Goal: Task Accomplishment & Management: Complete application form

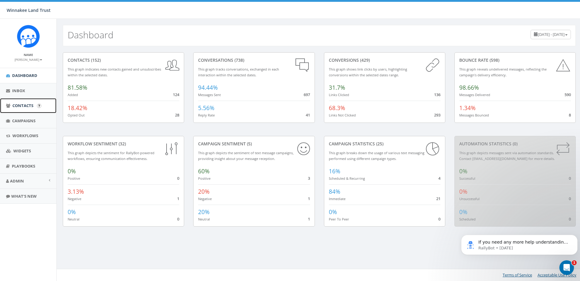
click at [22, 105] on span "Contacts" at bounding box center [22, 105] width 21 height 5
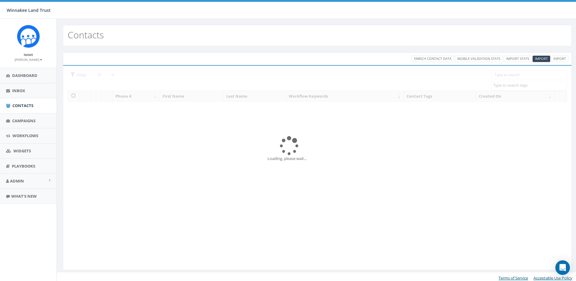
select select
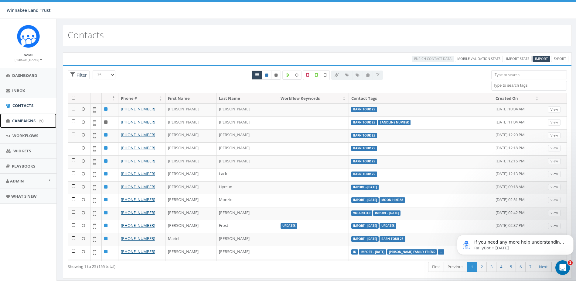
click at [27, 123] on span "Campaigns" at bounding box center [23, 120] width 23 height 5
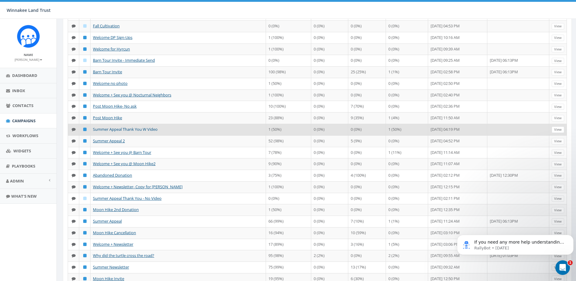
scroll to position [121, 0]
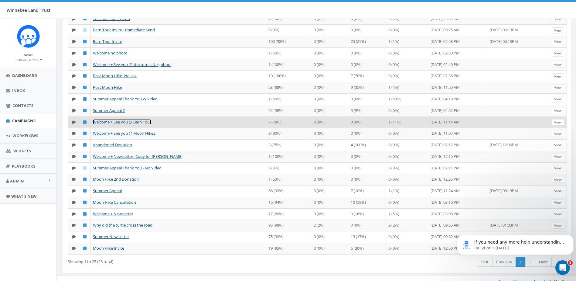
click at [123, 124] on link "Welcome + See you @ Barn Tour" at bounding box center [122, 121] width 58 height 5
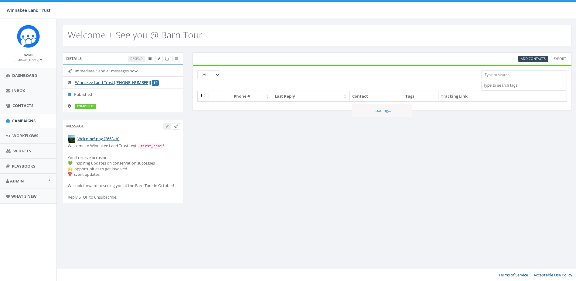
select select
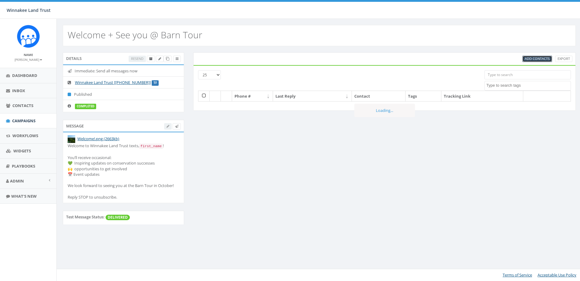
click at [535, 57] on span "Add Contacts" at bounding box center [537, 58] width 25 height 5
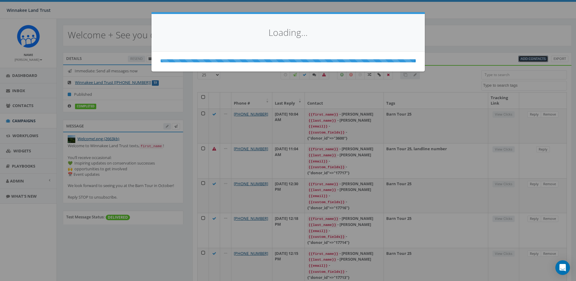
select select
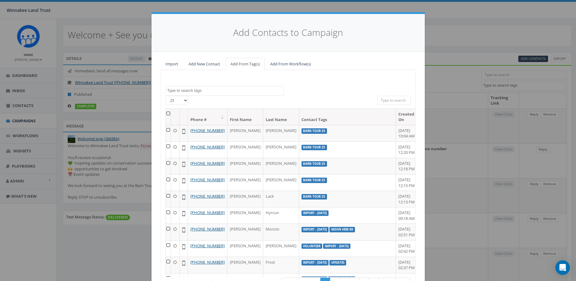
click at [221, 92] on textarea "Search" at bounding box center [225, 90] width 116 height 5
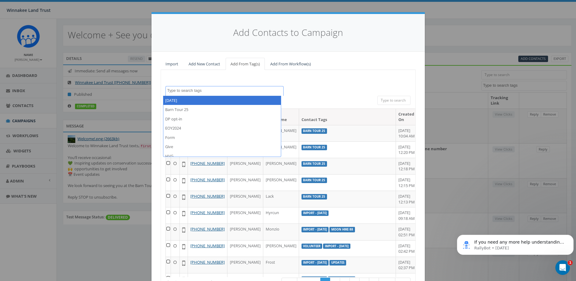
click at [331, 80] on div "2025/07/01 Barn Tour 25 DP opt-in EOY2024 Form Give HVG ID Import - 06/18/2025 …" at bounding box center [288, 187] width 255 height 234
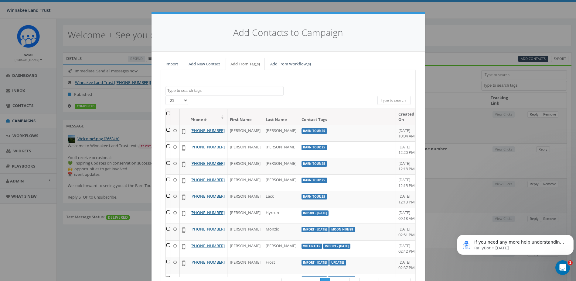
click at [451, 35] on div "Add Contacts to Campaign Import Add New Contact Add From Tag(s) Add From Workfl…" at bounding box center [288, 140] width 576 height 281
click at [59, 190] on div "Add Contacts to Campaign Import Add New Contact Add From Tag(s) Add From Workfl…" at bounding box center [288, 140] width 576 height 281
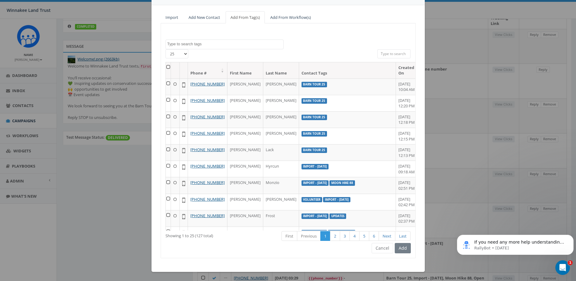
scroll to position [135, 0]
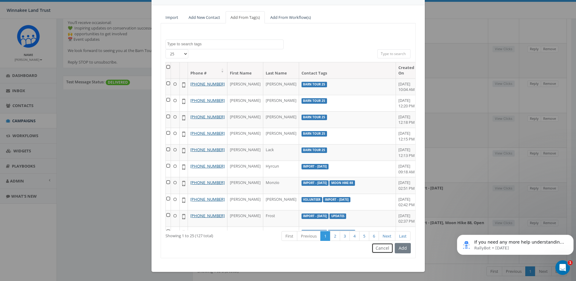
click at [376, 250] on button "Cancel" at bounding box center [383, 248] width 22 height 10
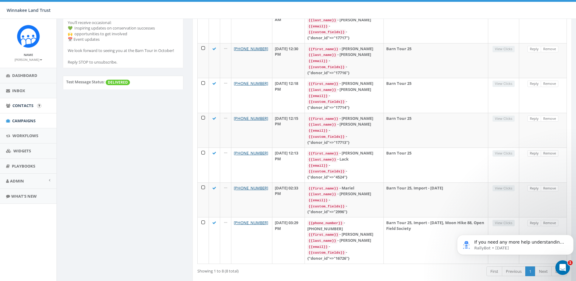
scroll to position [0, 0]
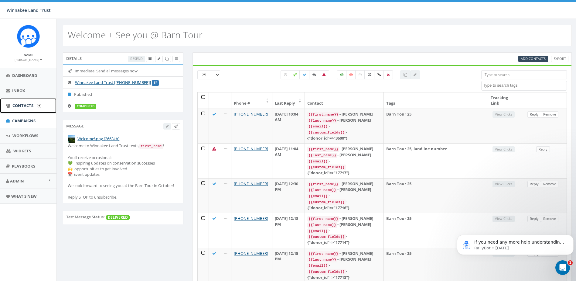
click at [16, 105] on span "Contacts" at bounding box center [22, 105] width 21 height 5
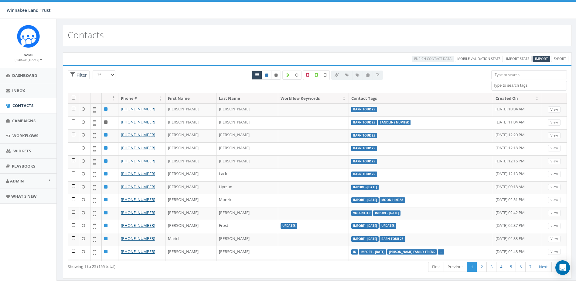
select select
click at [531, 76] on input "search" at bounding box center [529, 74] width 76 height 9
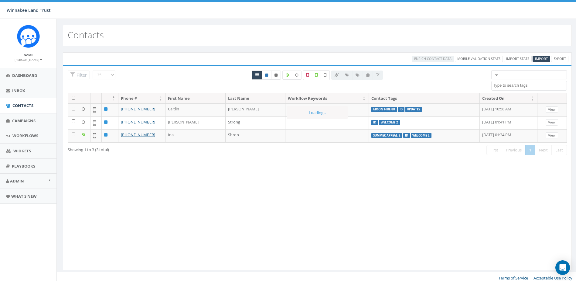
type input "r"
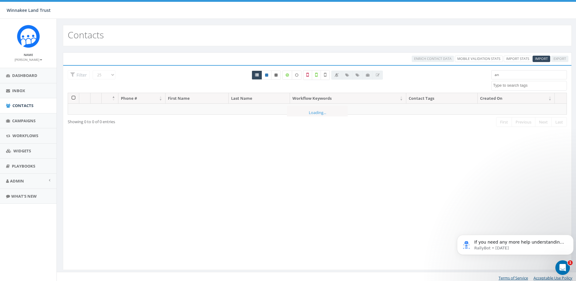
type input "a"
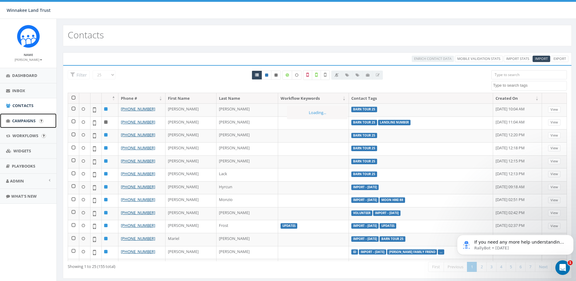
click at [24, 124] on link "Campaigns" at bounding box center [28, 120] width 56 height 15
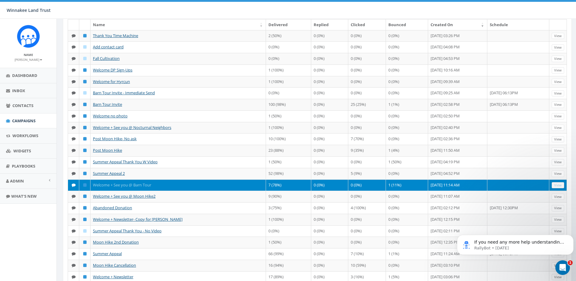
scroll to position [61, 0]
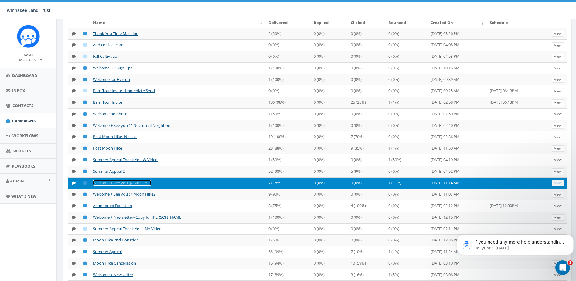
click at [124, 185] on link "Welcome + See you @ Barn Tour" at bounding box center [122, 182] width 58 height 5
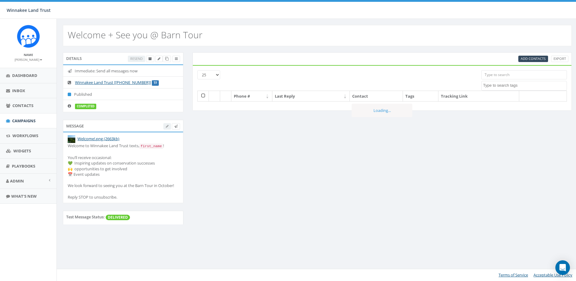
select select
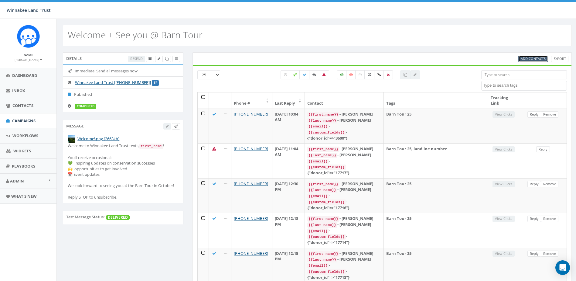
click at [532, 58] on span "Add Contacts" at bounding box center [533, 58] width 25 height 5
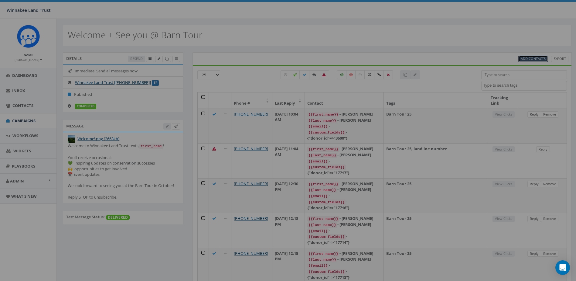
select select
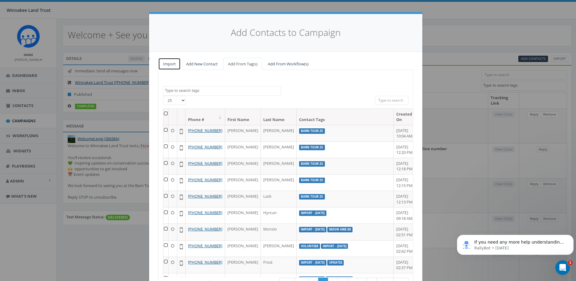
click at [158, 60] on link "Import" at bounding box center [169, 64] width 22 height 12
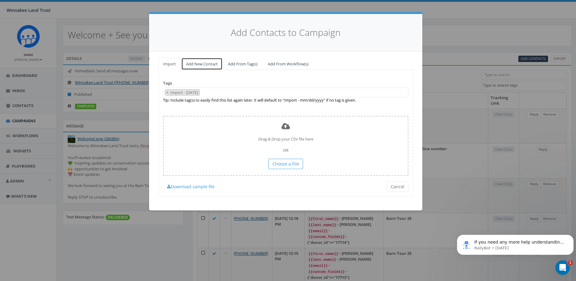
click at [197, 62] on link "Add New Contact" at bounding box center [201, 64] width 41 height 12
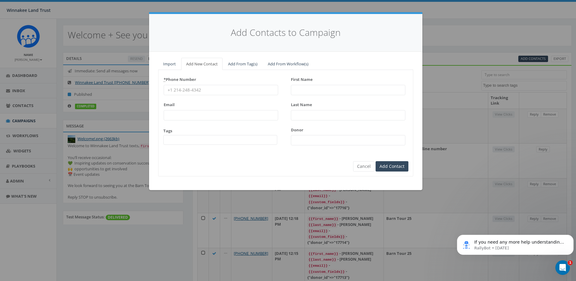
click at [187, 90] on input "* Phone Number" at bounding box center [221, 90] width 114 height 10
paste input "518-810-3734"
click at [176, 88] on input "518-810-3734" at bounding box center [221, 90] width 114 height 10
type input "518-810-3734"
click at [321, 89] on input "First Name" at bounding box center [348, 90] width 114 height 10
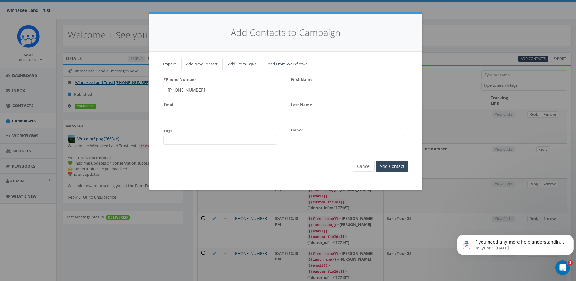
paste input "Anita Morin"
drag, startPoint x: 306, startPoint y: 90, endPoint x: 334, endPoint y: 90, distance: 27.6
click at [334, 90] on input "Anita Morin" at bounding box center [348, 90] width 114 height 10
type input "Anita"
click at [296, 112] on input "Last Name" at bounding box center [348, 115] width 114 height 10
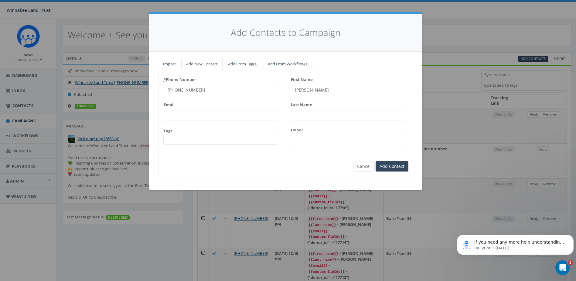
paste input "Morin"
type input "Morin"
click at [308, 141] on input "Donor" at bounding box center [348, 140] width 114 height 10
paste input "17720"
type input "17720"
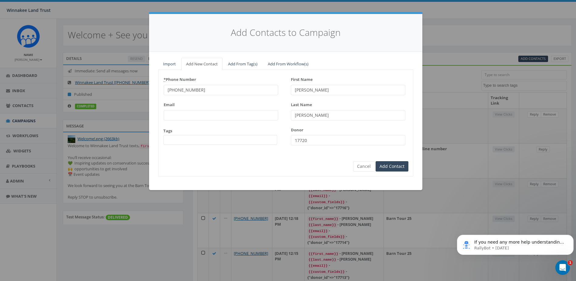
click at [329, 158] on form "* Phone Number 518-810-3734 Email Tags 2025/07/01 Barn Tour 25 DP opt-in EOY202…" at bounding box center [285, 117] width 245 height 87
click at [230, 137] on span at bounding box center [220, 140] width 114 height 10
type textarea "barn"
select select "Barn Tour 25"
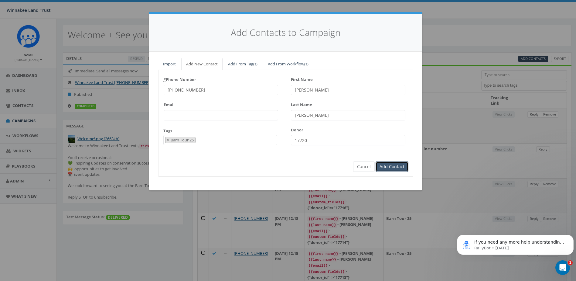
click at [398, 168] on input "Add Contact" at bounding box center [392, 166] width 33 height 10
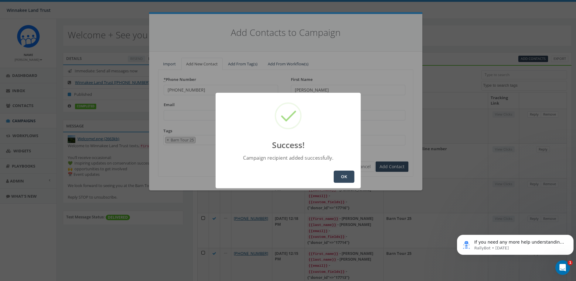
click at [348, 180] on button "OK" at bounding box center [344, 176] width 21 height 12
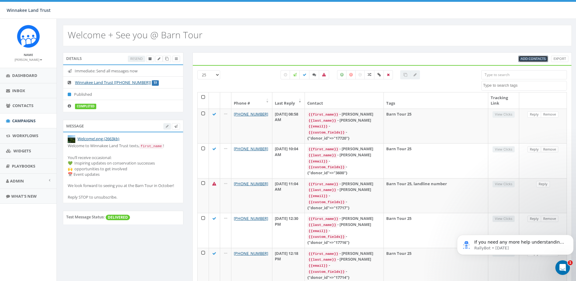
click at [527, 58] on span "Add Contacts" at bounding box center [533, 58] width 25 height 5
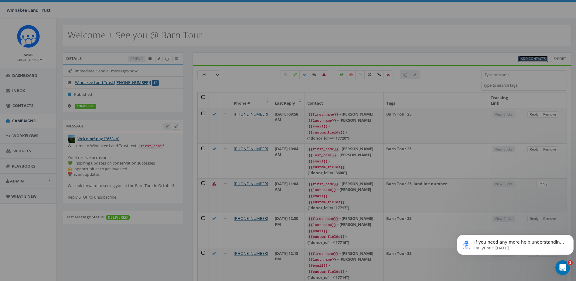
select select
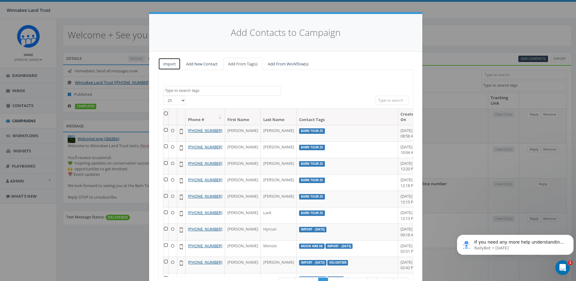
click at [164, 63] on link "Import" at bounding box center [169, 64] width 22 height 12
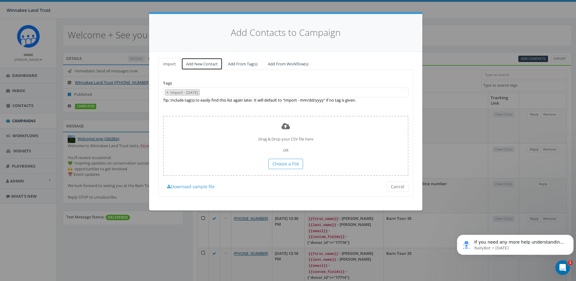
click at [196, 63] on link "Add New Contact" at bounding box center [201, 64] width 41 height 12
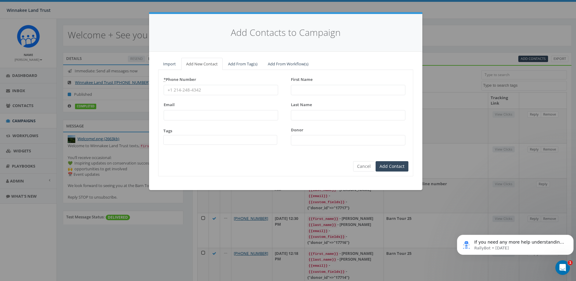
click at [190, 89] on input "* Phone Number" at bounding box center [221, 90] width 114 height 10
paste input "8458761704"
type input "8458761704"
click at [317, 142] on input "Donor" at bounding box center [348, 140] width 114 height 10
paste input "826"
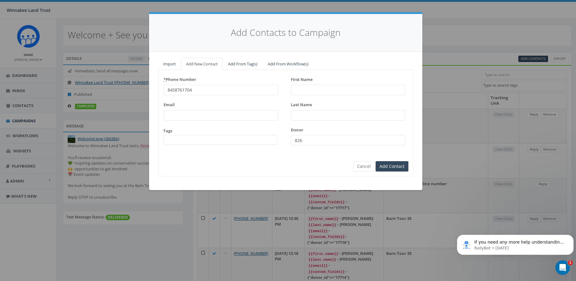
type input "826"
drag, startPoint x: 299, startPoint y: 87, endPoint x: 294, endPoint y: 83, distance: 6.4
click at [299, 87] on input "First Name" at bounding box center [348, 90] width 114 height 10
click at [308, 114] on input "Last Name" at bounding box center [348, 115] width 114 height 10
paste input "Carleton"
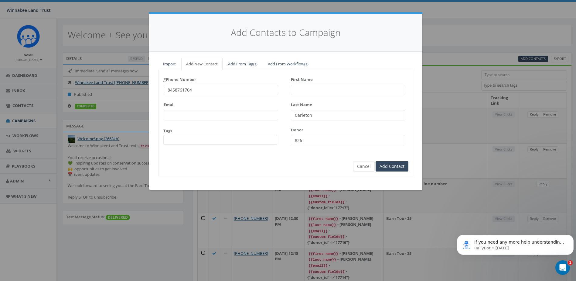
type input "Carleton"
click at [310, 90] on input "First Name" at bounding box center [348, 90] width 114 height 10
type input "Ron"
click at [294, 113] on input "Carleton" at bounding box center [348, 115] width 114 height 10
click at [259, 140] on span at bounding box center [220, 140] width 114 height 10
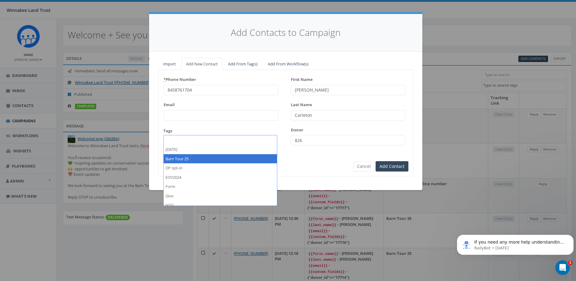
select select "Barn Tour 25"
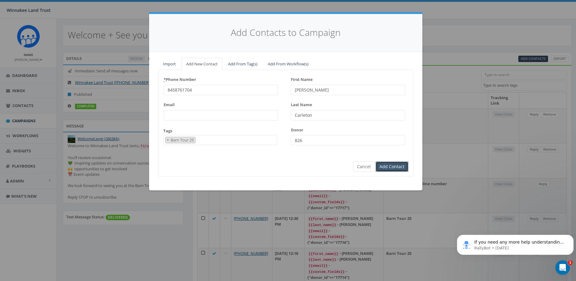
click at [383, 167] on input "Add Contact" at bounding box center [392, 166] width 33 height 10
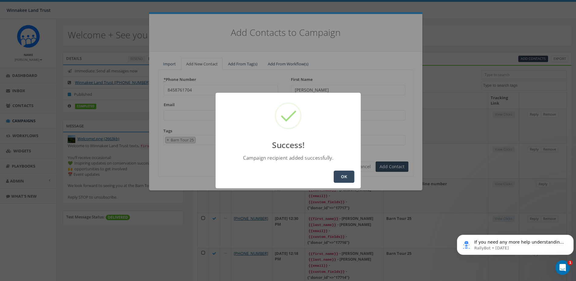
click at [345, 179] on button "OK" at bounding box center [344, 176] width 21 height 12
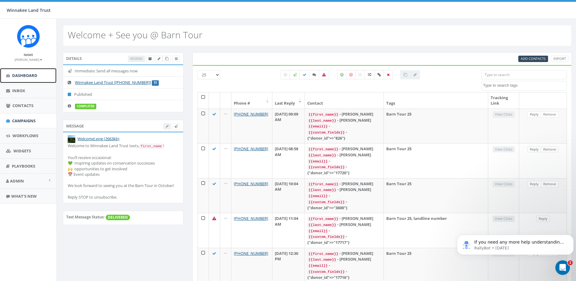
click at [7, 74] on icon at bounding box center [8, 75] width 4 height 4
